Goal: Check status: Check status

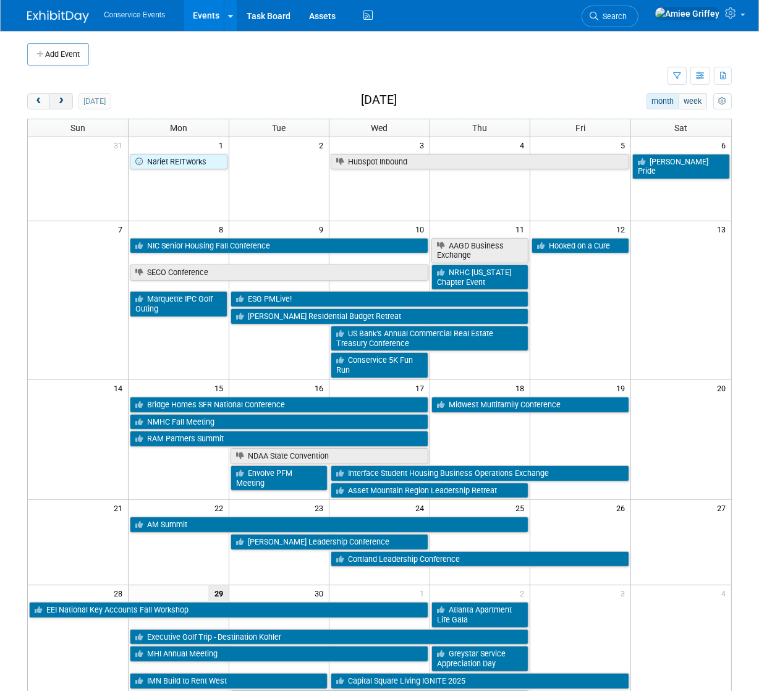
click at [61, 103] on span "next" at bounding box center [60, 102] width 9 height 8
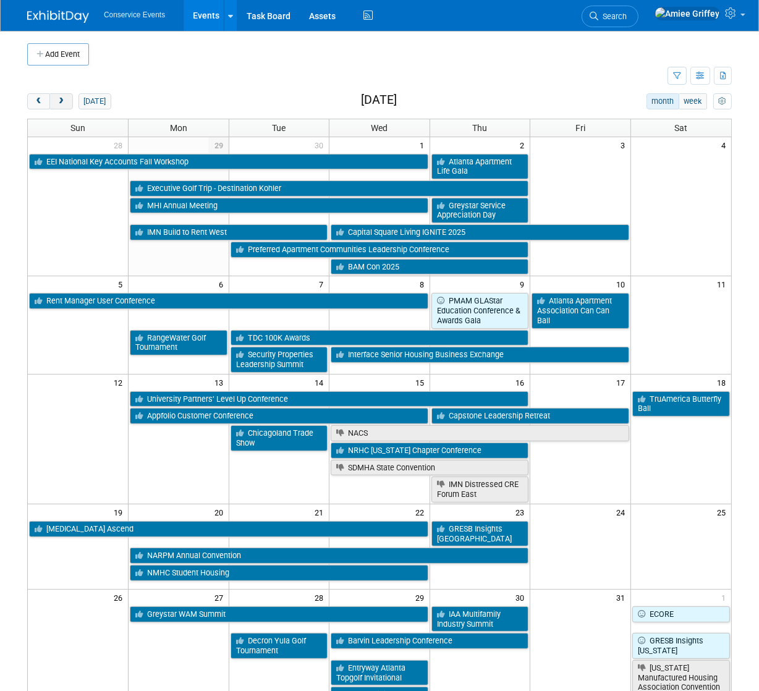
click at [61, 103] on span "next" at bounding box center [60, 102] width 9 height 8
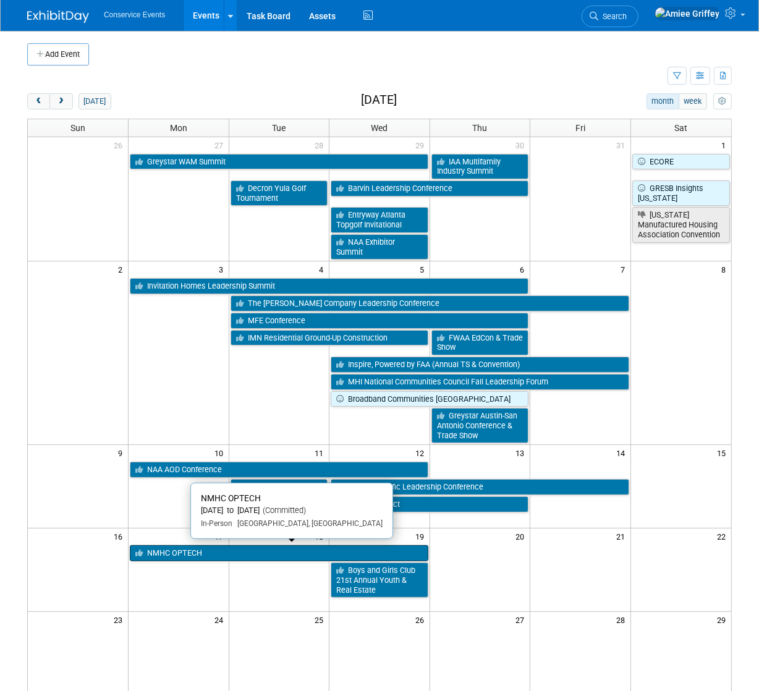
click at [181, 550] on link "NMHC OPTECH" at bounding box center [279, 553] width 299 height 16
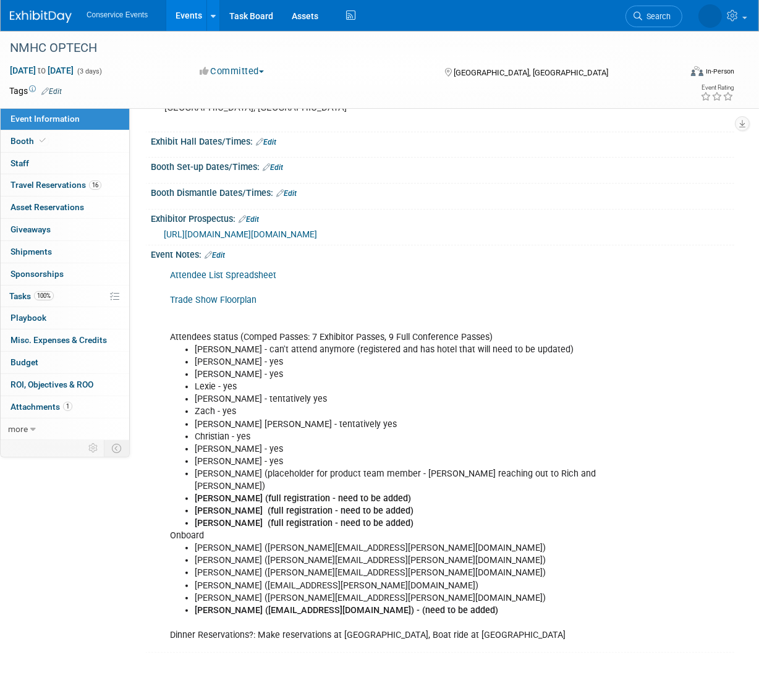
scroll to position [132, 0]
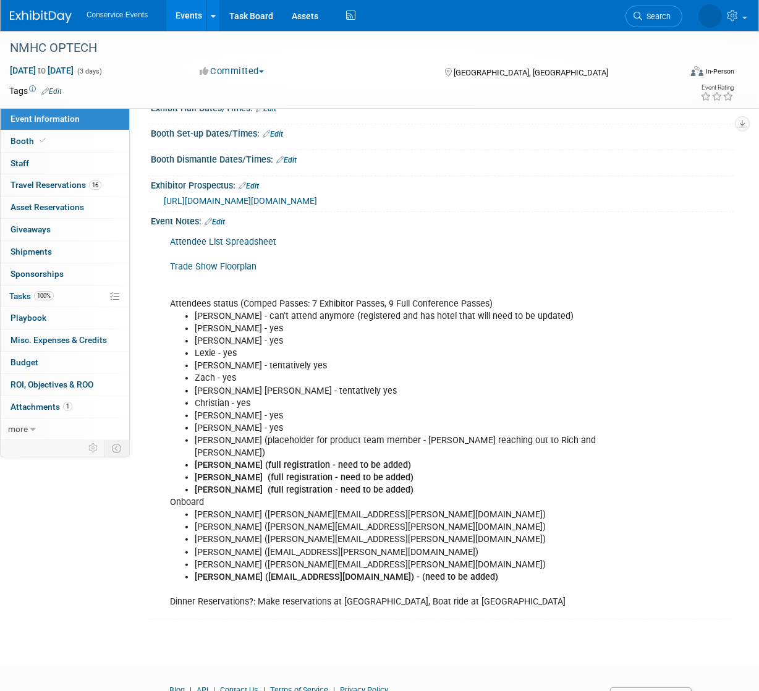
click at [175, 9] on link "Events" at bounding box center [188, 15] width 45 height 31
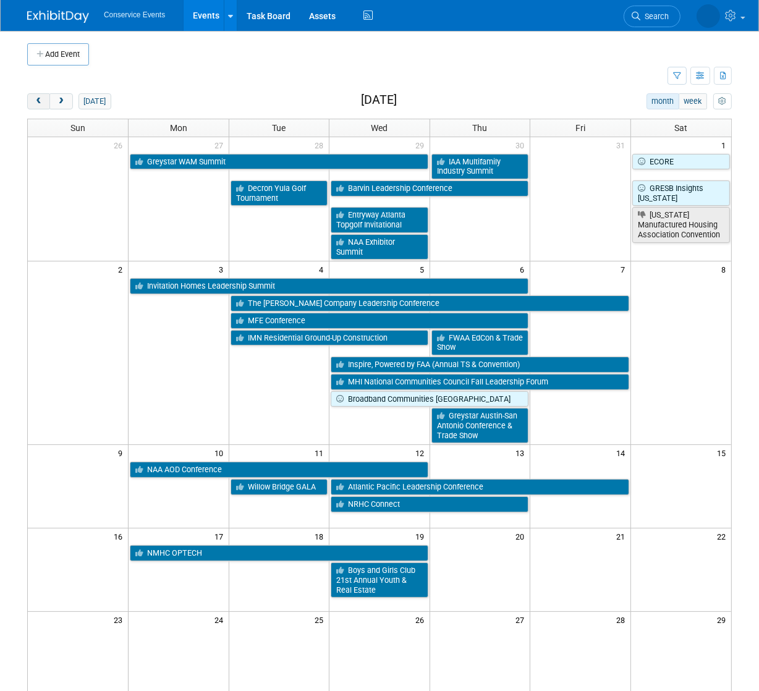
click at [32, 101] on button "prev" at bounding box center [38, 101] width 23 height 16
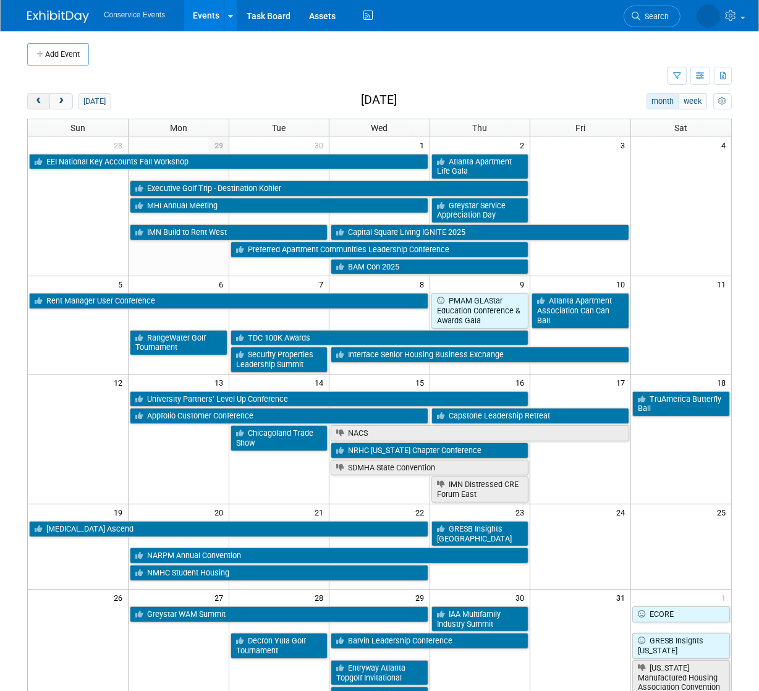
click at [32, 101] on button "prev" at bounding box center [38, 101] width 23 height 16
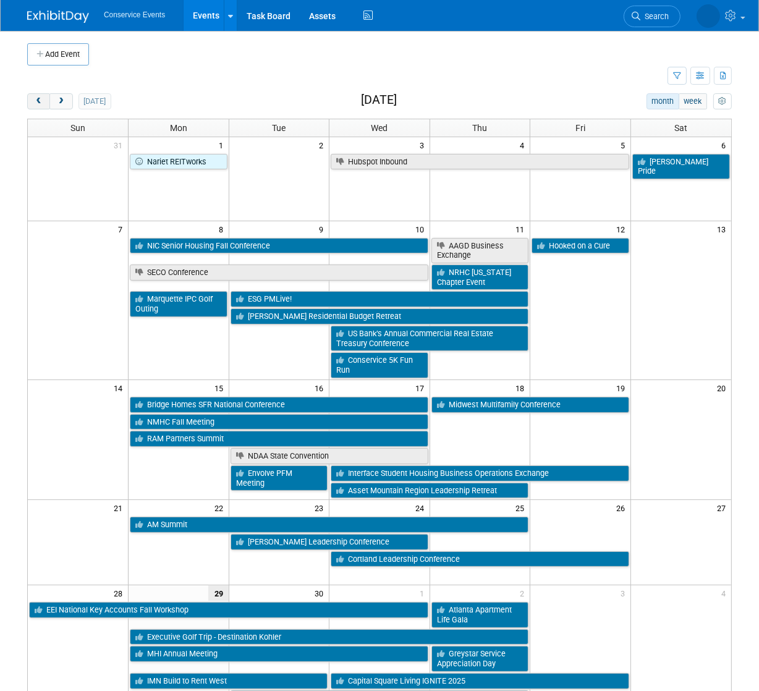
click at [32, 101] on button "prev" at bounding box center [38, 101] width 23 height 16
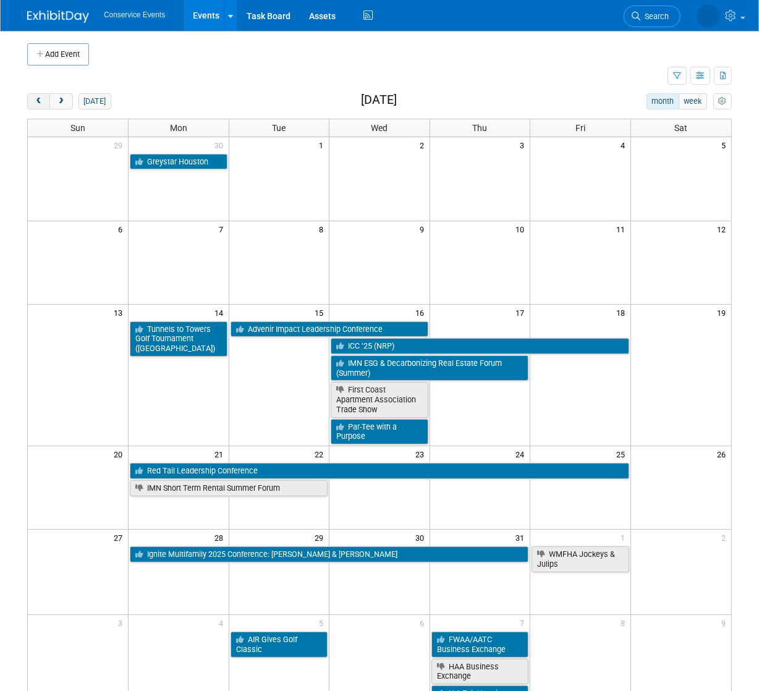
click at [32, 101] on button "prev" at bounding box center [38, 101] width 23 height 16
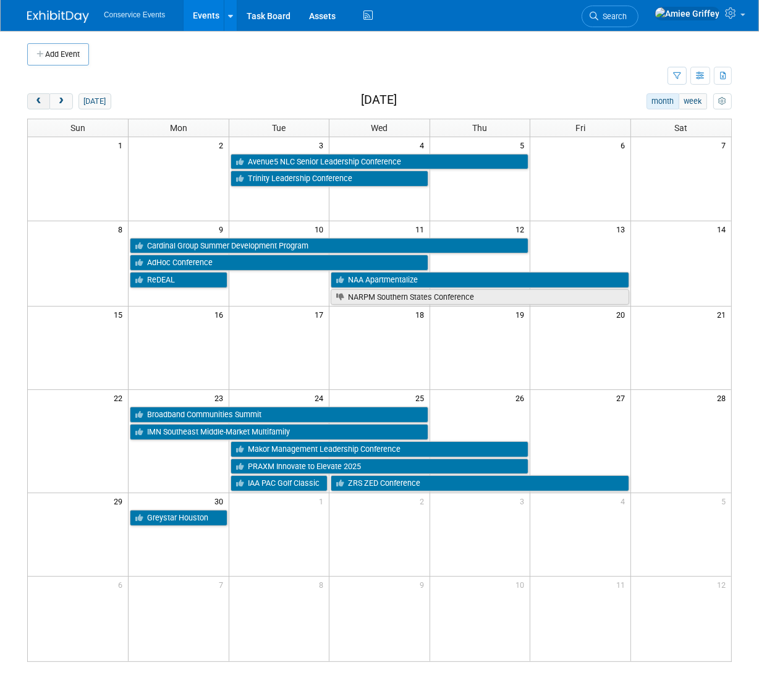
click at [32, 101] on button "prev" at bounding box center [38, 101] width 23 height 16
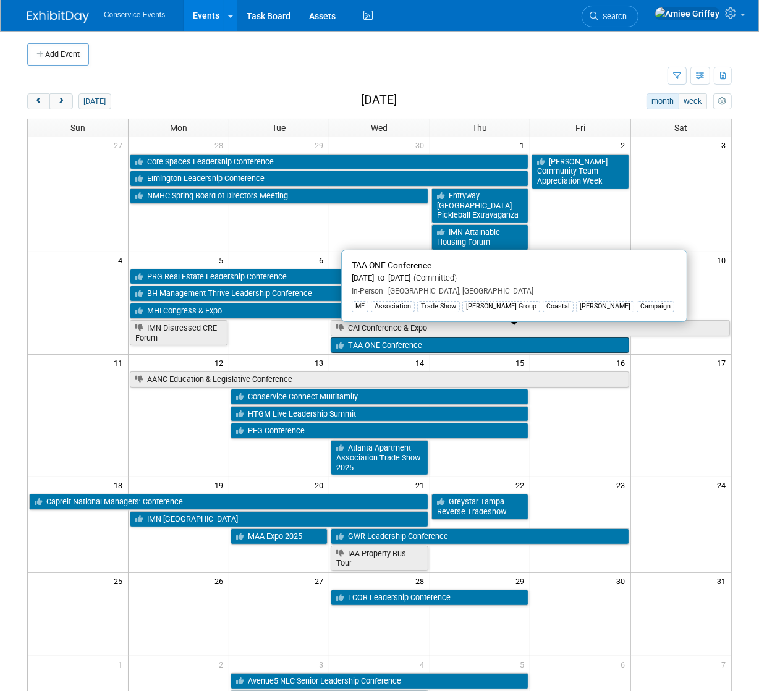
click at [435, 338] on link "TAA ONE Conference" at bounding box center [480, 346] width 299 height 16
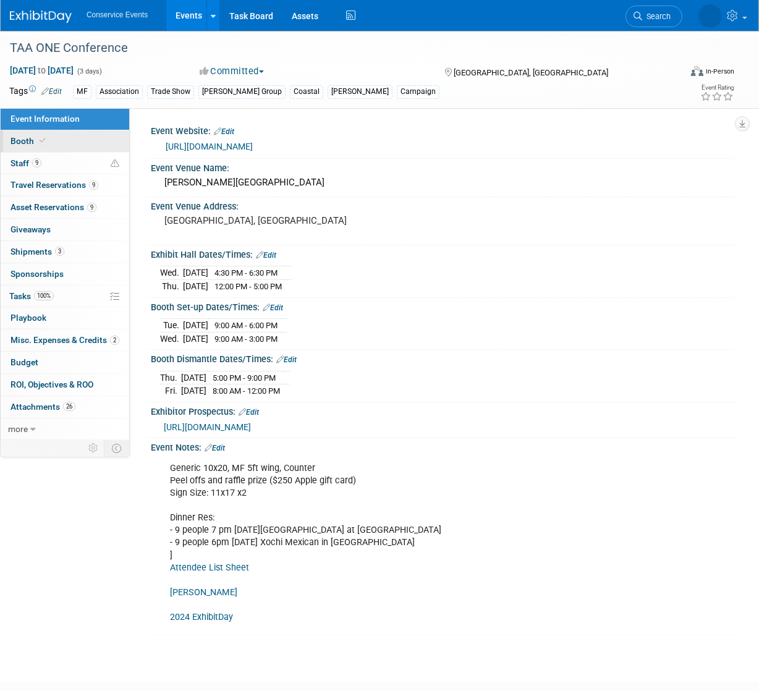
click at [28, 140] on span "Booth" at bounding box center [30, 141] width 38 height 10
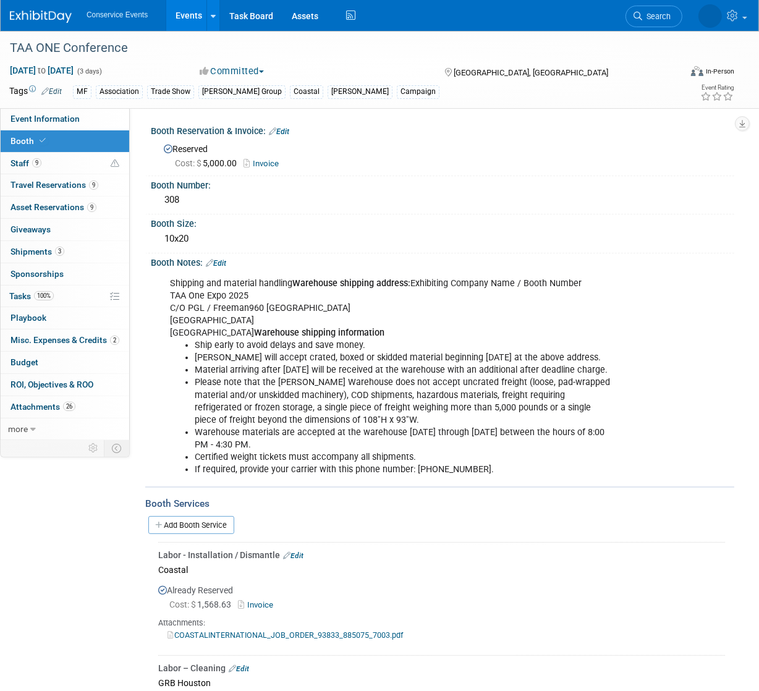
click at [266, 162] on link "Invoice" at bounding box center [264, 163] width 41 height 9
click at [266, 163] on link "Invoice" at bounding box center [264, 163] width 41 height 9
click at [174, 20] on link "Events" at bounding box center [188, 15] width 45 height 31
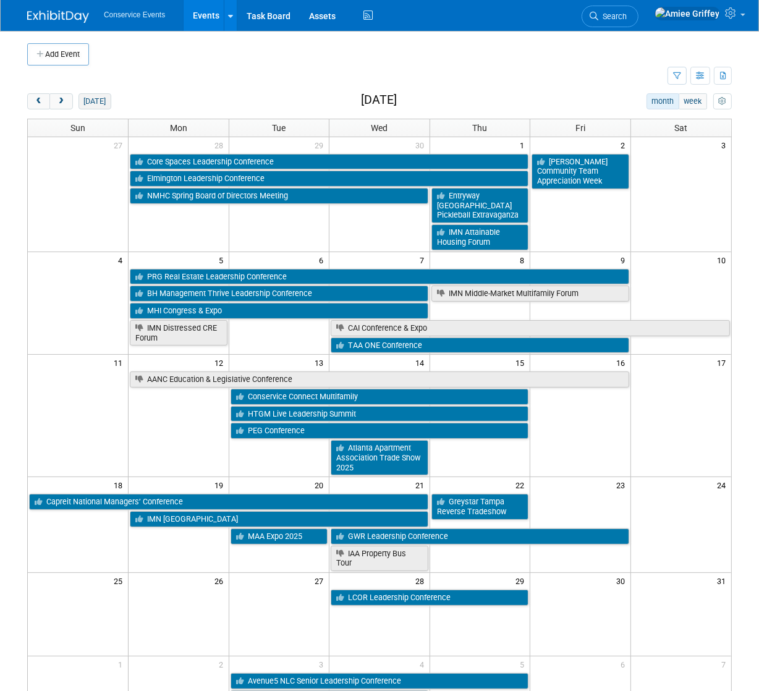
click at [107, 102] on button "[DATE]" at bounding box center [95, 101] width 33 height 16
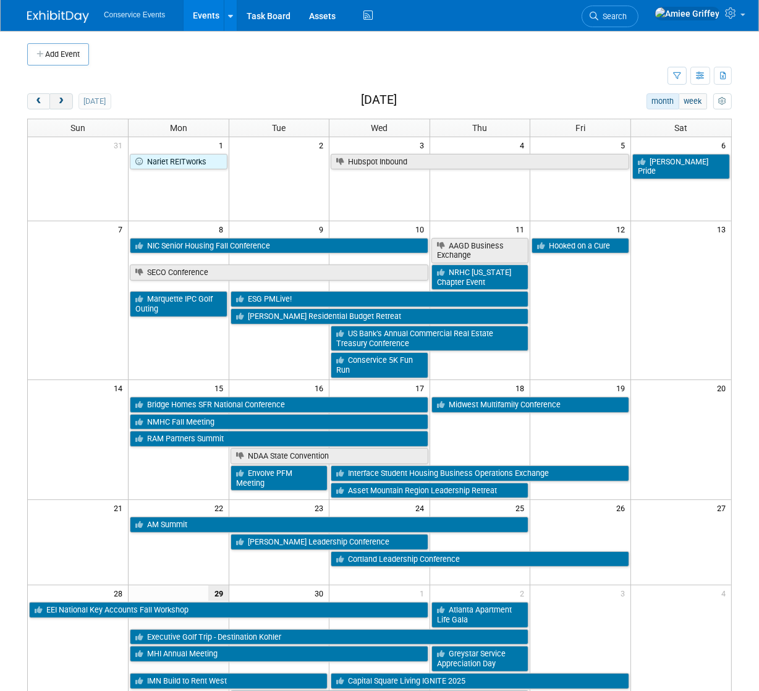
click at [58, 100] on span "next" at bounding box center [60, 102] width 9 height 8
